Goal: Task Accomplishment & Management: Manage account settings

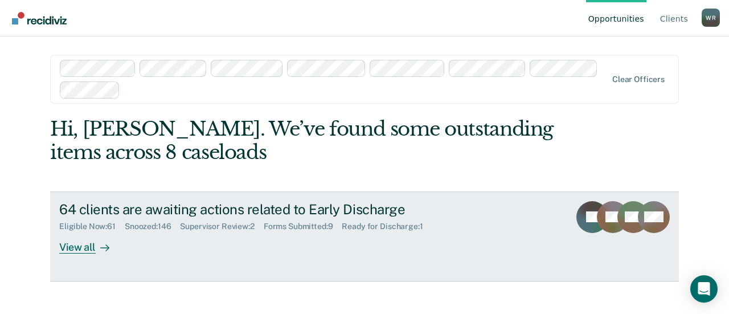
click at [81, 251] on div "View all" at bounding box center [91, 242] width 64 height 22
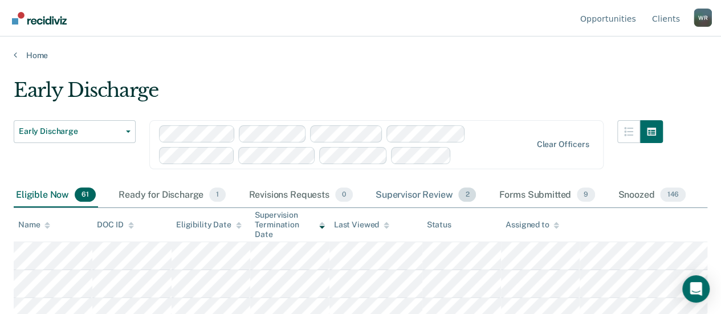
click at [417, 194] on div "Supervisor Review 2" at bounding box center [425, 195] width 105 height 25
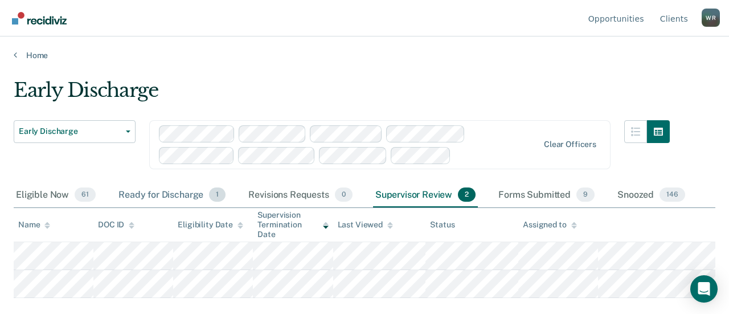
click at [160, 191] on div "Ready for Discharge 1" at bounding box center [172, 195] width 112 height 25
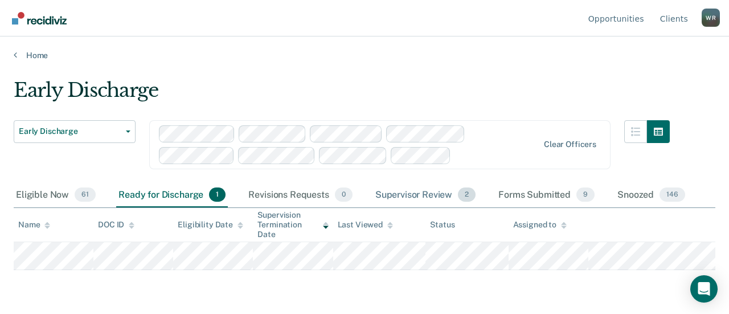
click at [432, 193] on div "Supervisor Review 2" at bounding box center [425, 195] width 105 height 25
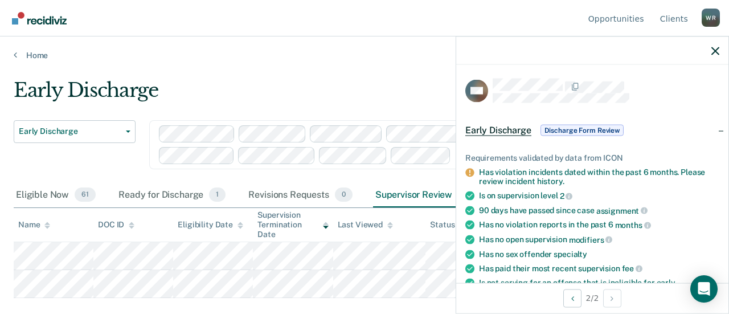
click at [307, 79] on div "Early Discharge" at bounding box center [342, 95] width 656 height 32
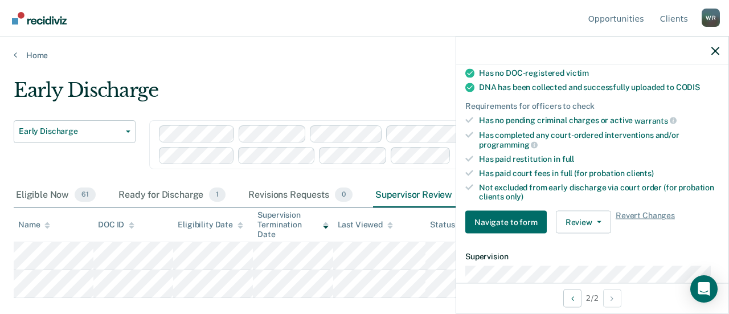
scroll to position [342, 0]
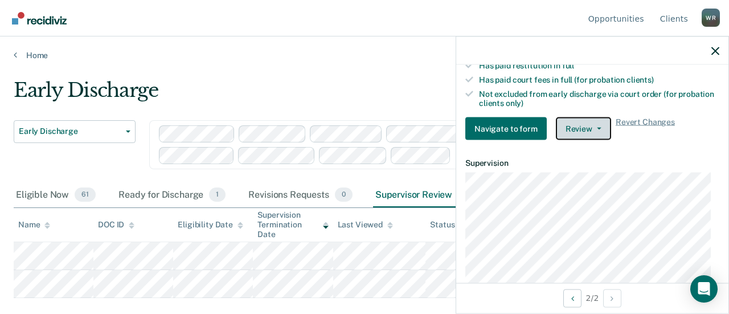
click at [597, 121] on button "Review" at bounding box center [583, 128] width 55 height 23
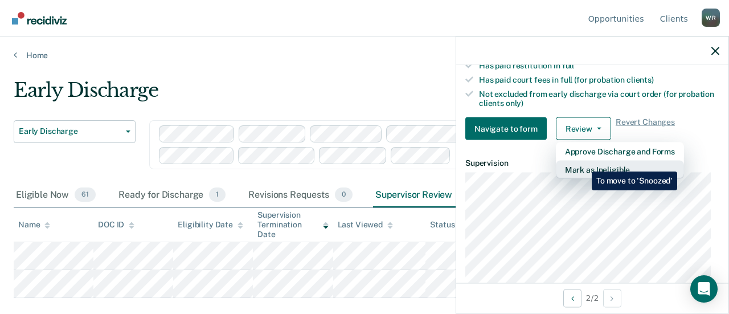
click at [583, 163] on button "Mark as Ineligible" at bounding box center [620, 170] width 128 height 18
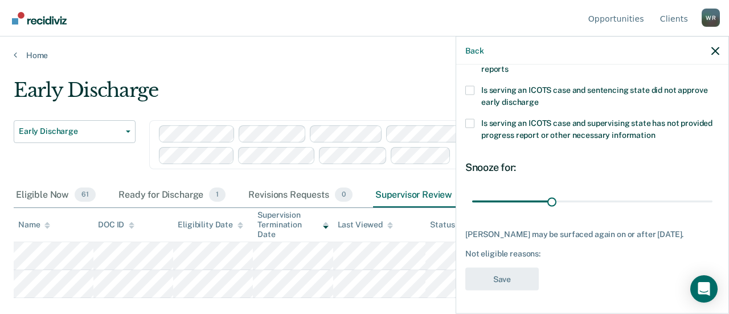
scroll to position [266, 0]
click at [597, 191] on input "range" at bounding box center [592, 201] width 240 height 20
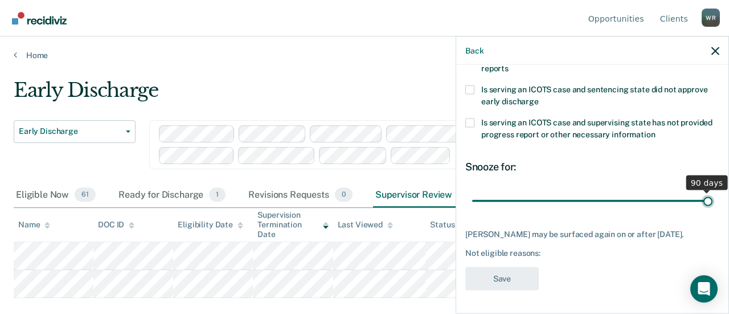
type input "90"
click at [702, 191] on input "range" at bounding box center [592, 201] width 240 height 20
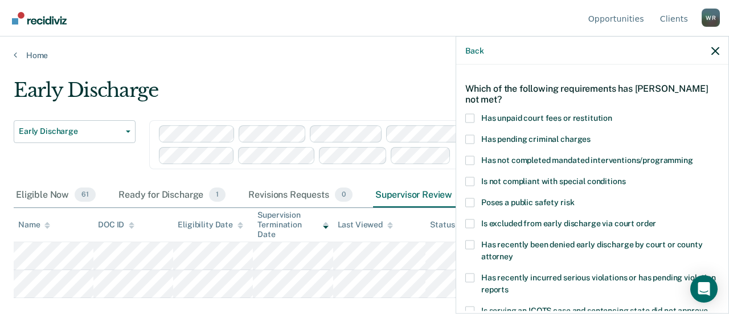
scroll to position [95, 0]
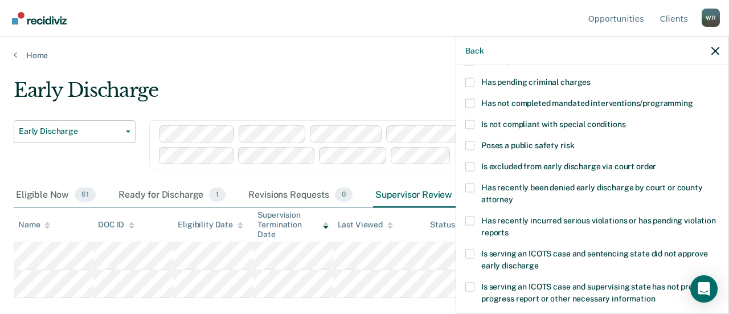
click at [474, 218] on label "Has recently incurred serious violations or has pending violation reports" at bounding box center [592, 228] width 254 height 24
click at [509, 228] on input "Has recently incurred serious violations or has pending violation reports" at bounding box center [509, 228] width 0 height 0
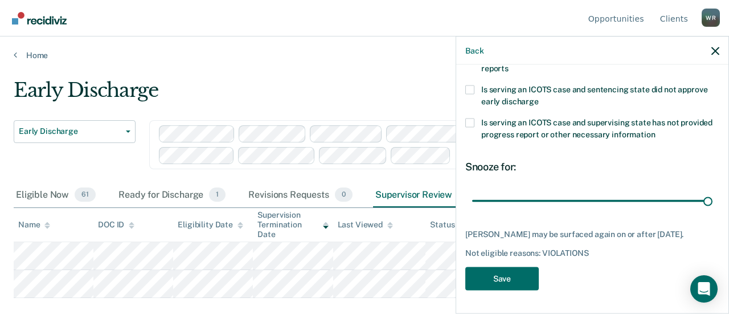
scroll to position [266, 0]
click at [517, 276] on button "Save" at bounding box center [501, 278] width 73 height 23
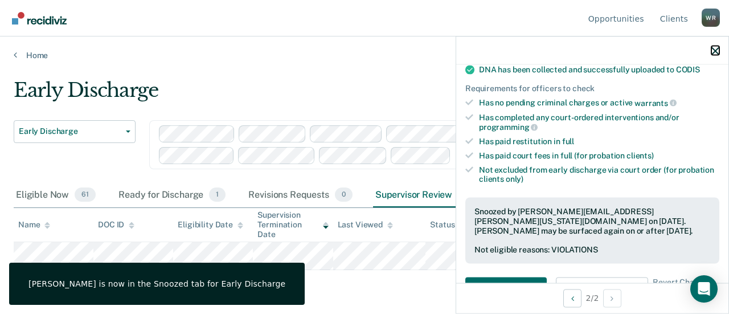
click at [714, 49] on icon "button" at bounding box center [716, 51] width 8 height 8
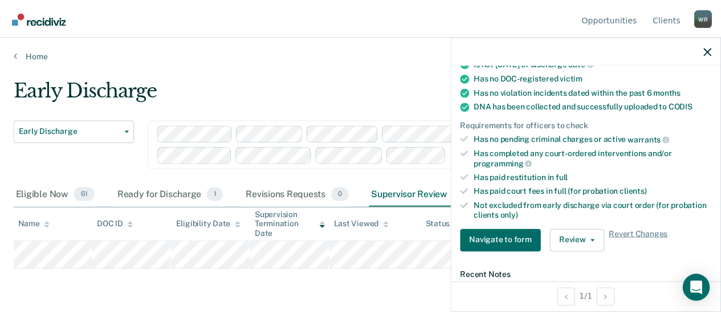
scroll to position [285, 0]
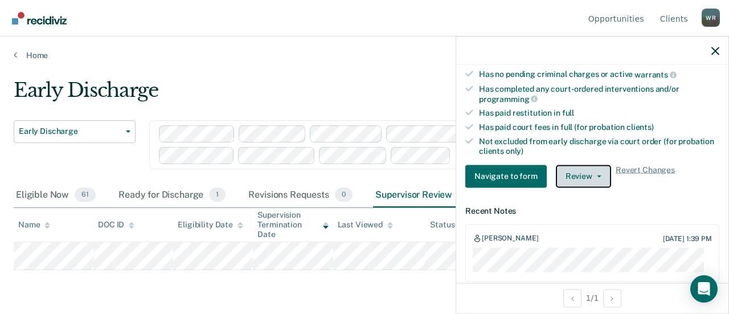
click at [597, 167] on button "Review" at bounding box center [583, 176] width 55 height 23
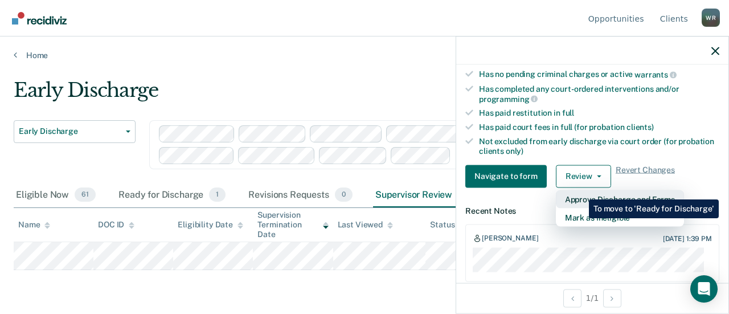
click at [581, 191] on button "Approve Discharge and Forms" at bounding box center [620, 199] width 128 height 18
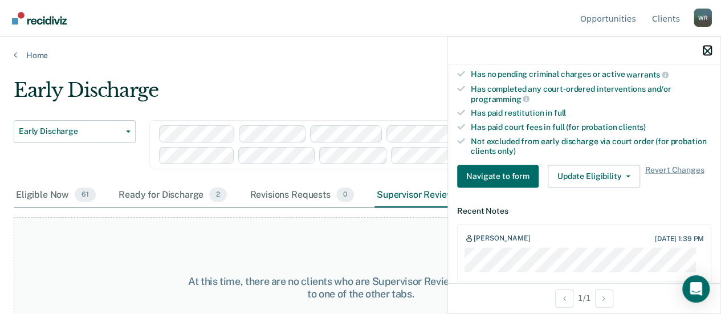
click at [708, 46] on button "button" at bounding box center [707, 51] width 8 height 10
